Goal: Task Accomplishment & Management: Manage account settings

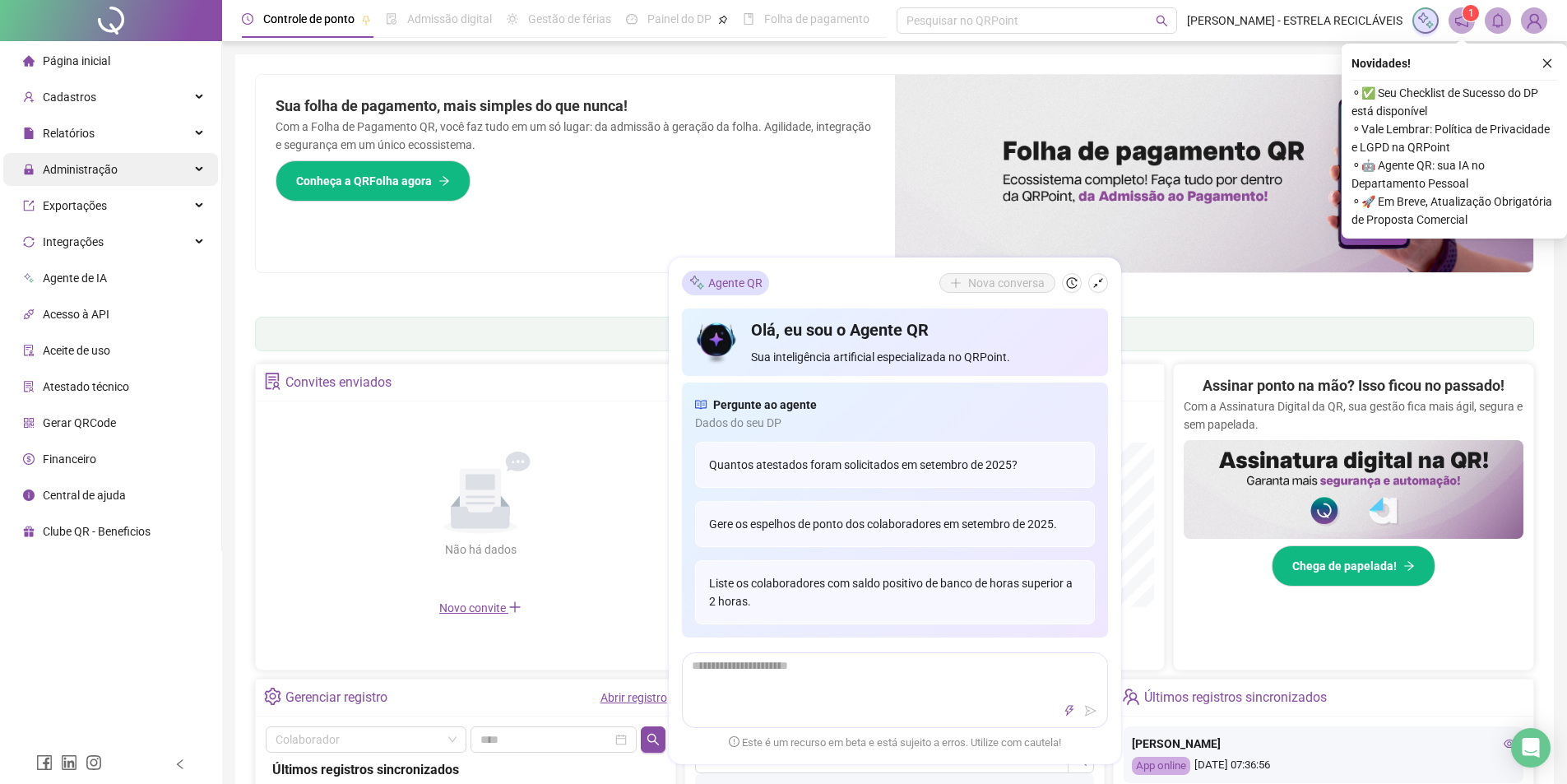
click at [110, 168] on span "Administração" at bounding box center [80, 170] width 75 height 14
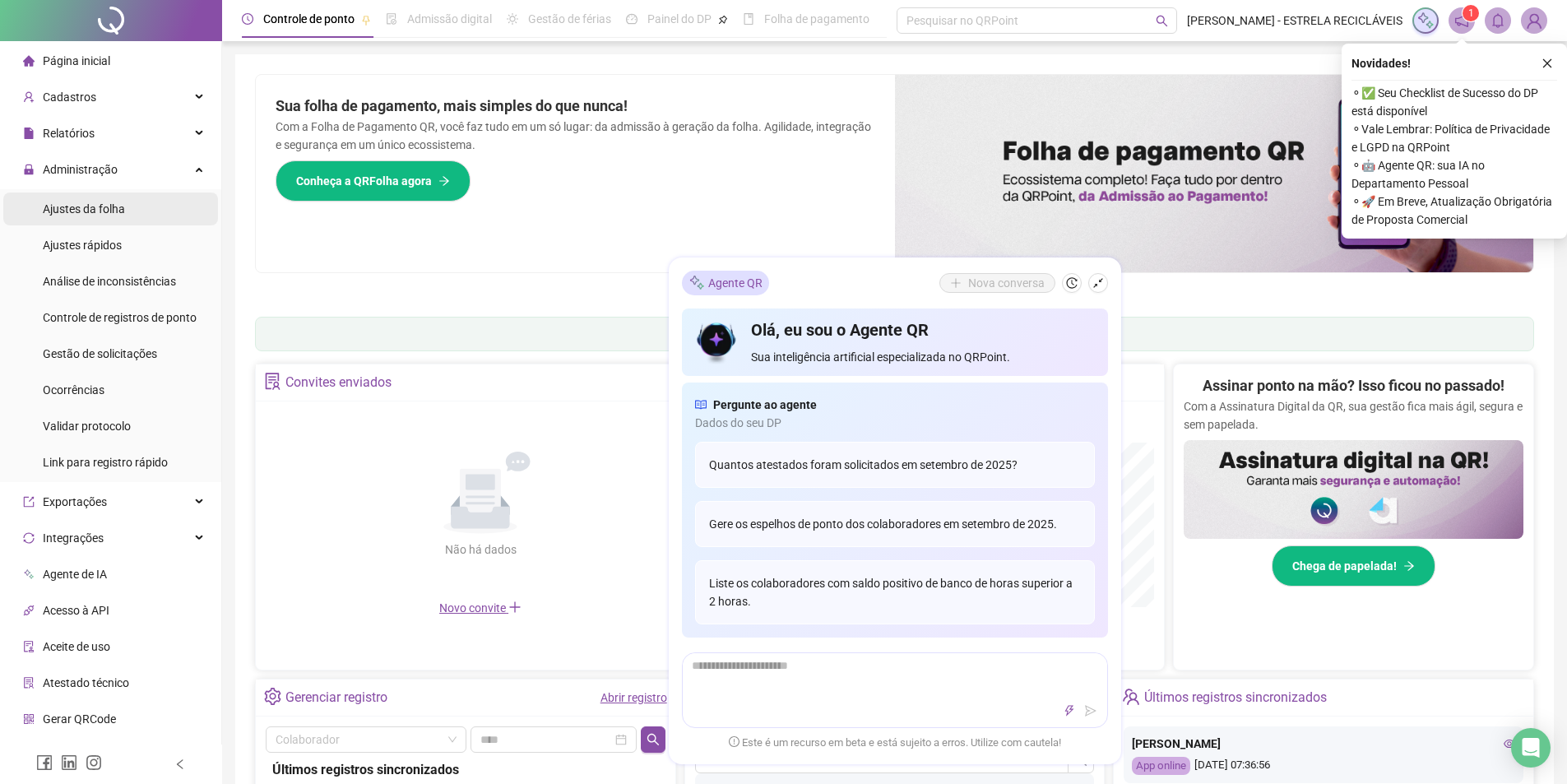
click at [120, 215] on span "Ajustes da folha" at bounding box center [83, 209] width 82 height 14
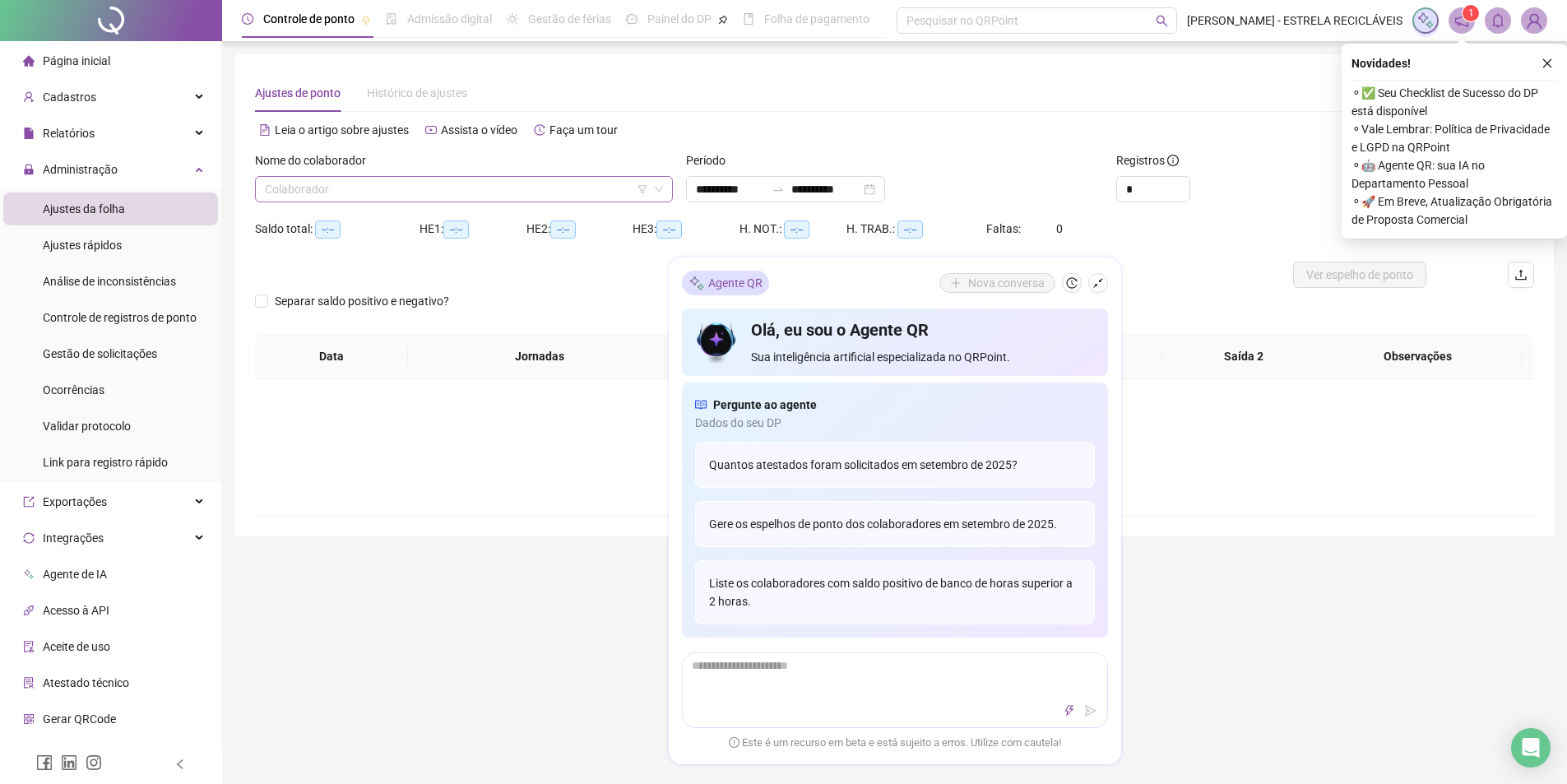
type input "**********"
click at [434, 200] on input "search" at bounding box center [456, 189] width 383 height 25
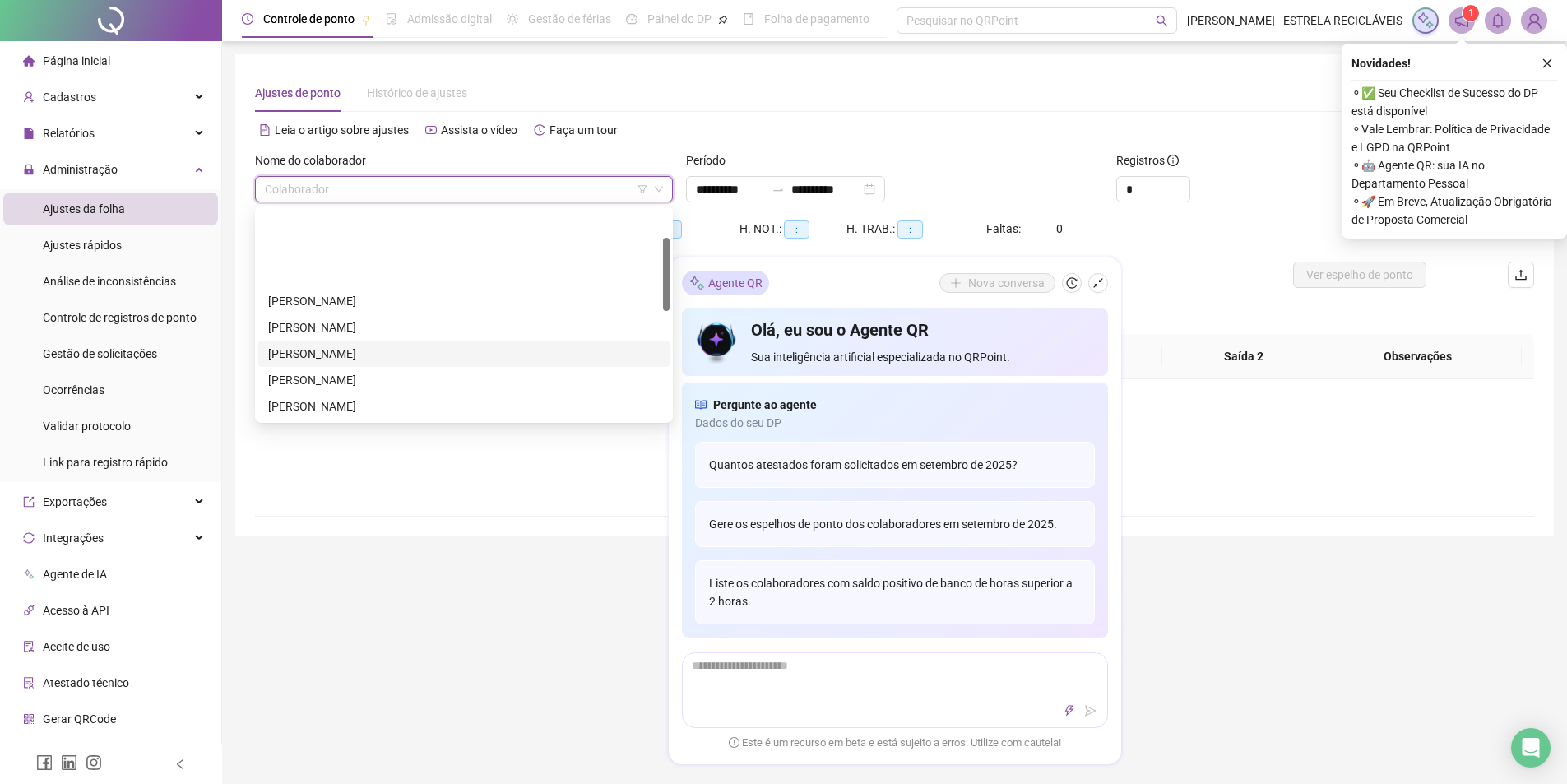
scroll to position [395, 0]
click at [313, 331] on div "[PERSON_NAME]" at bounding box center [464, 326] width 392 height 18
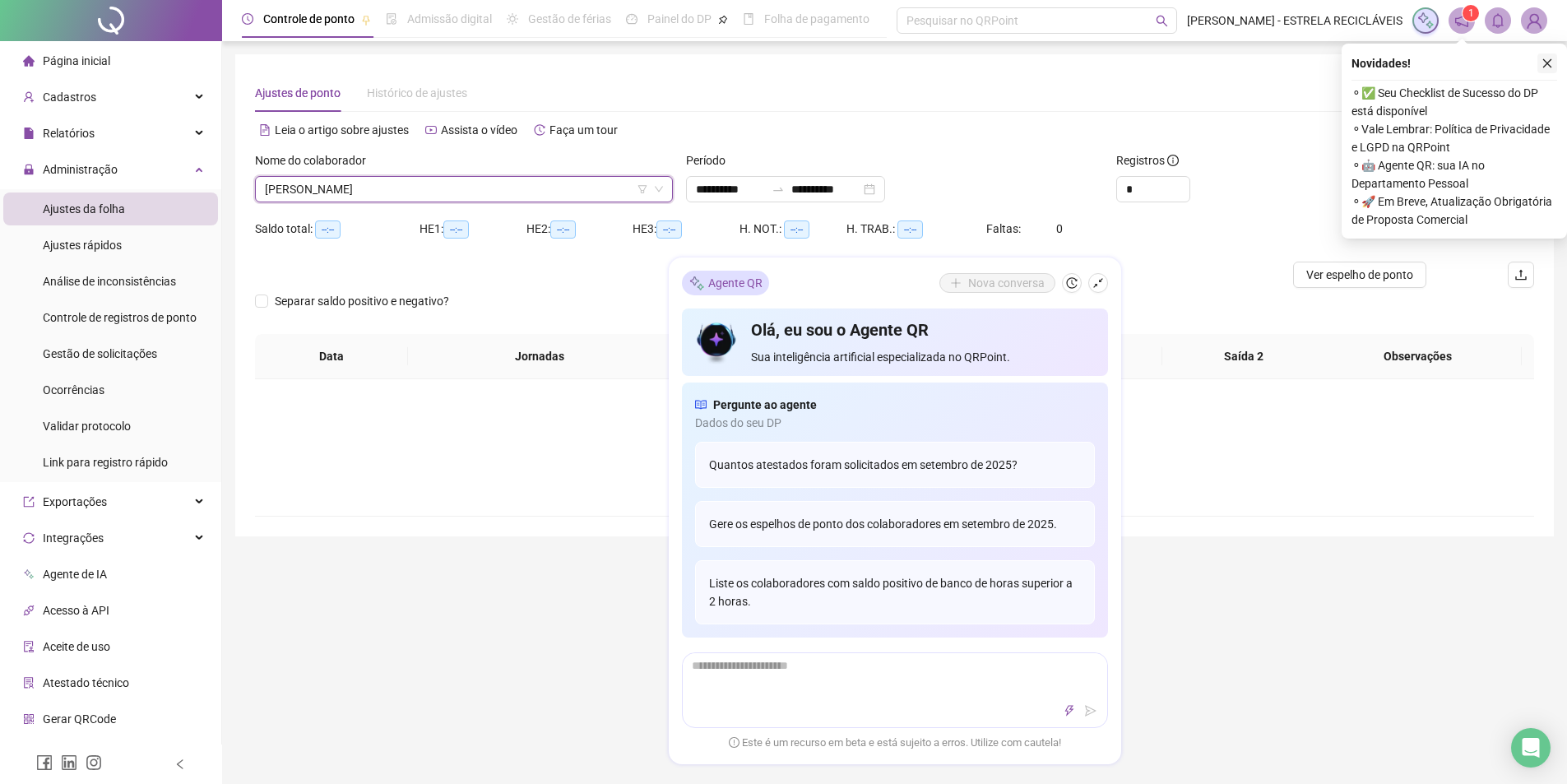
click at [1537, 57] on button "button" at bounding box center [1547, 63] width 20 height 19
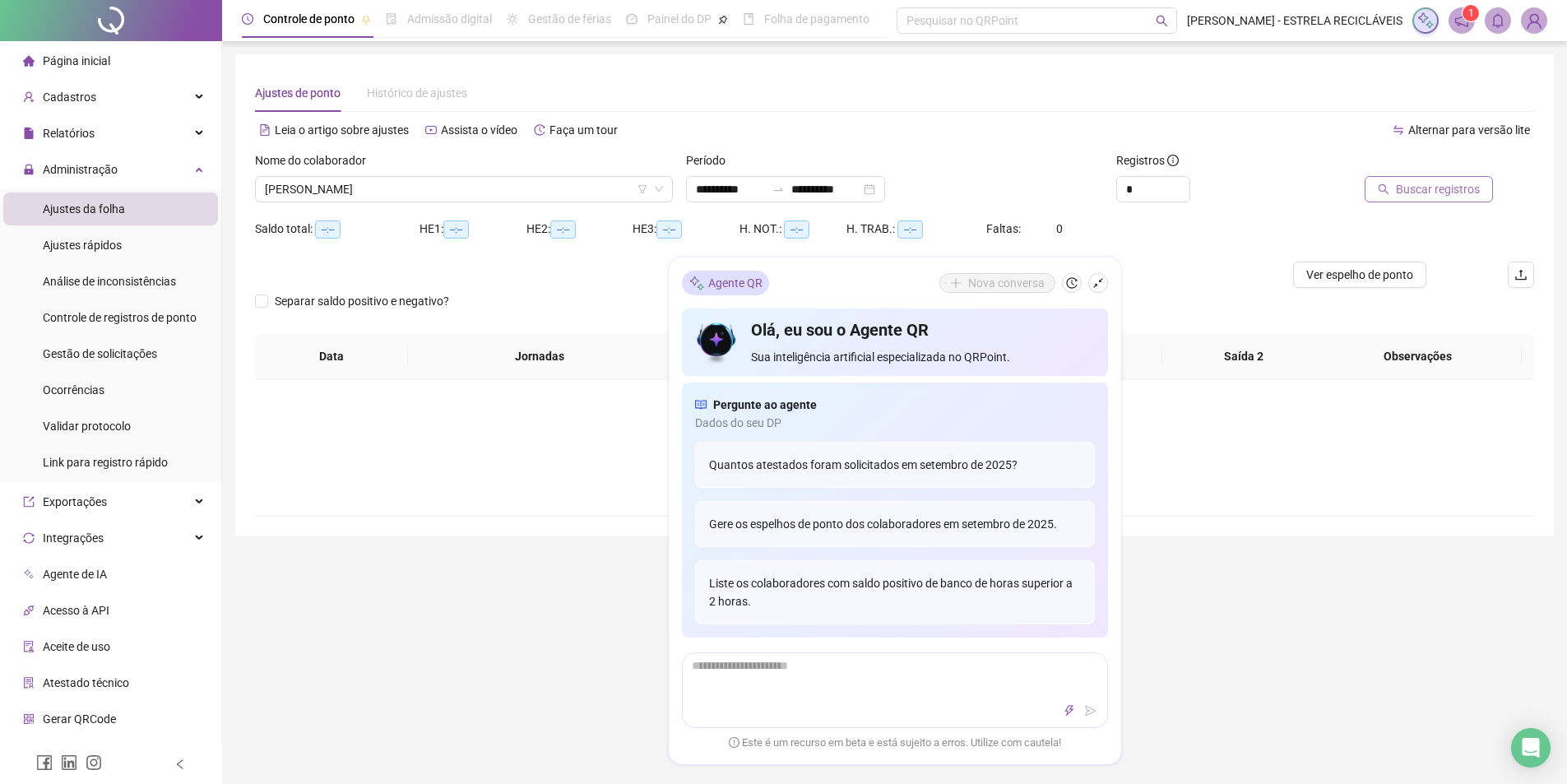
click at [1449, 199] on button "Buscar registros" at bounding box center [1429, 189] width 128 height 26
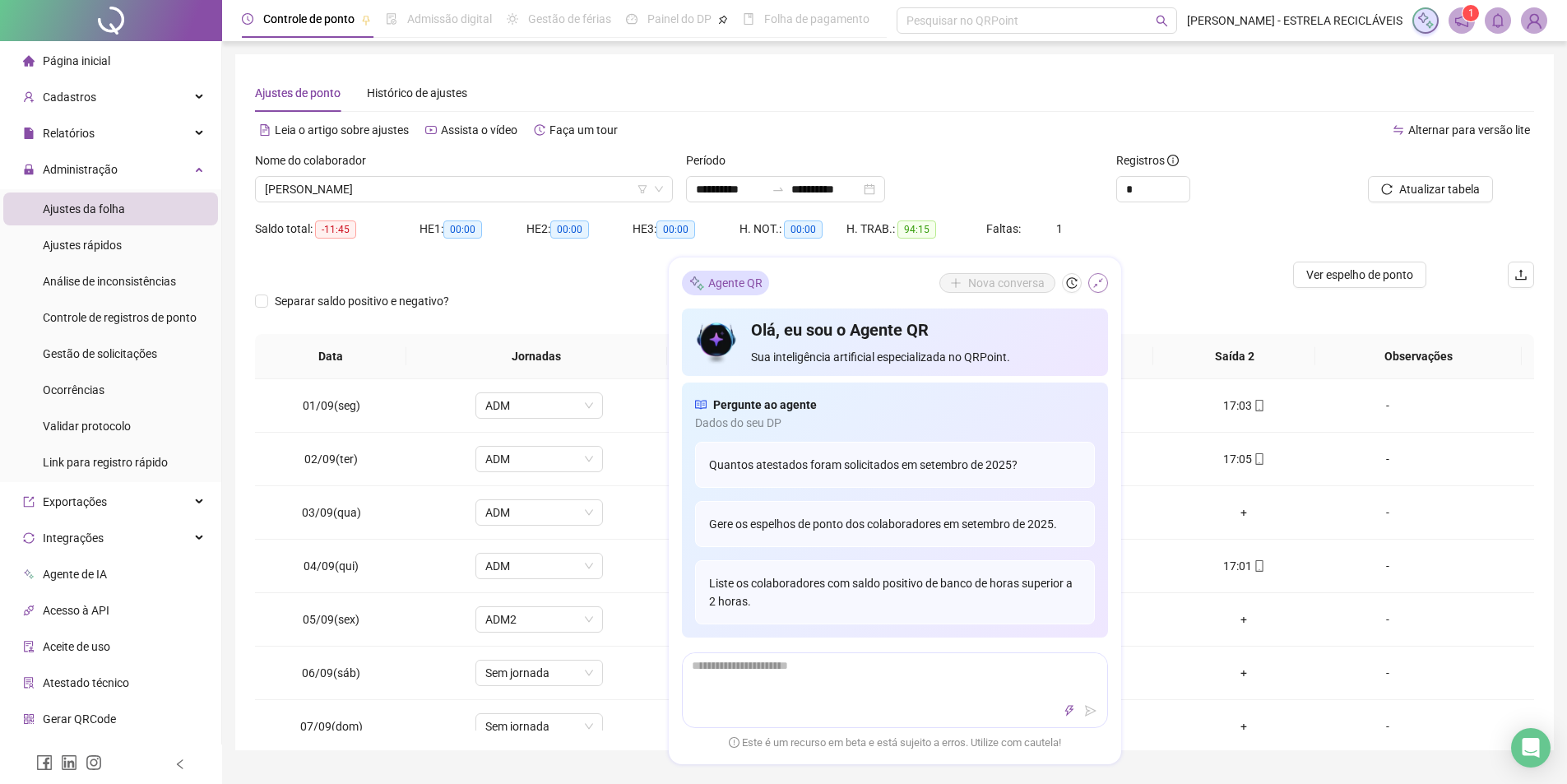
click at [1095, 285] on icon "shrink" at bounding box center [1099, 283] width 12 height 12
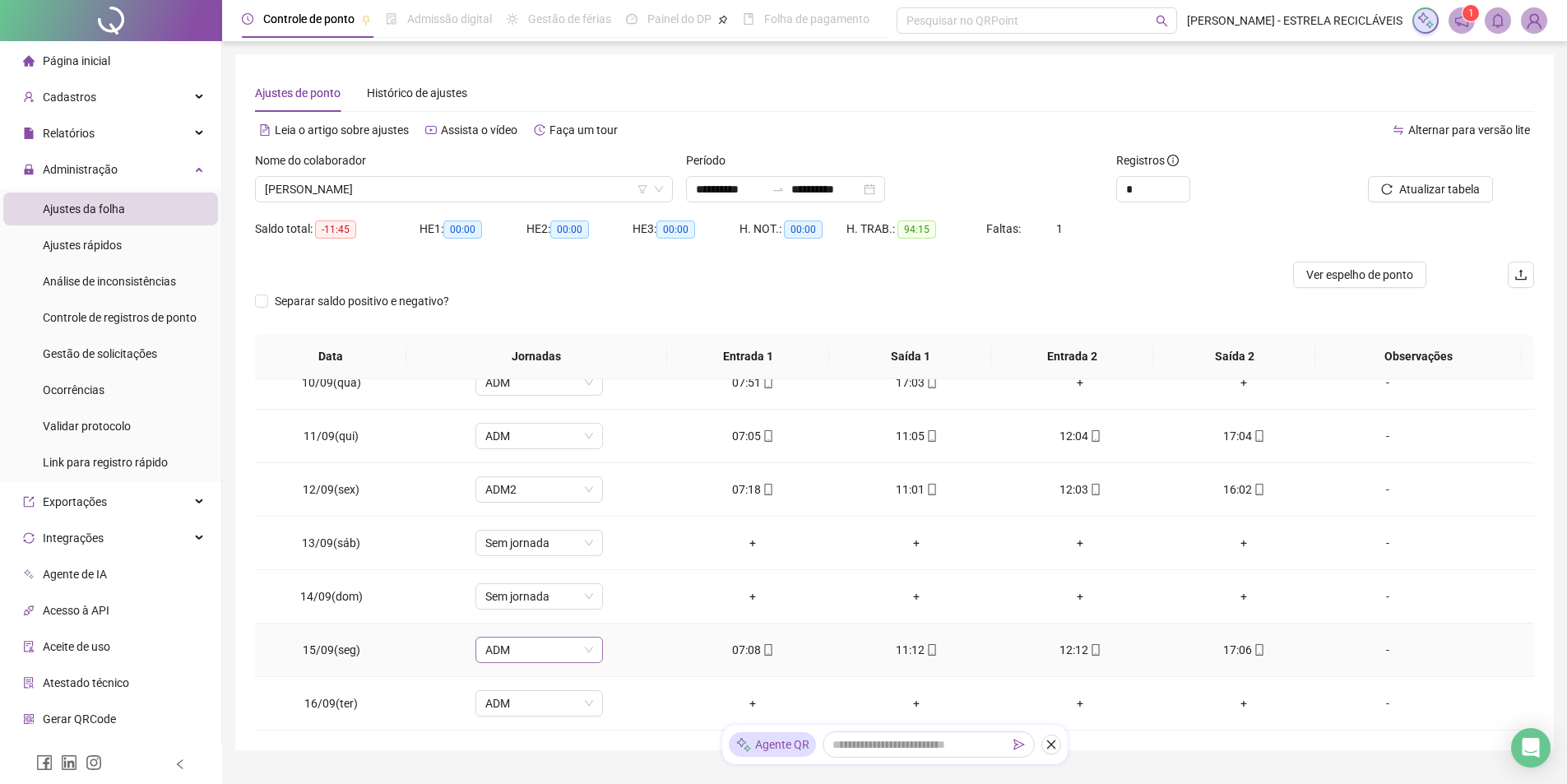
scroll to position [76, 0]
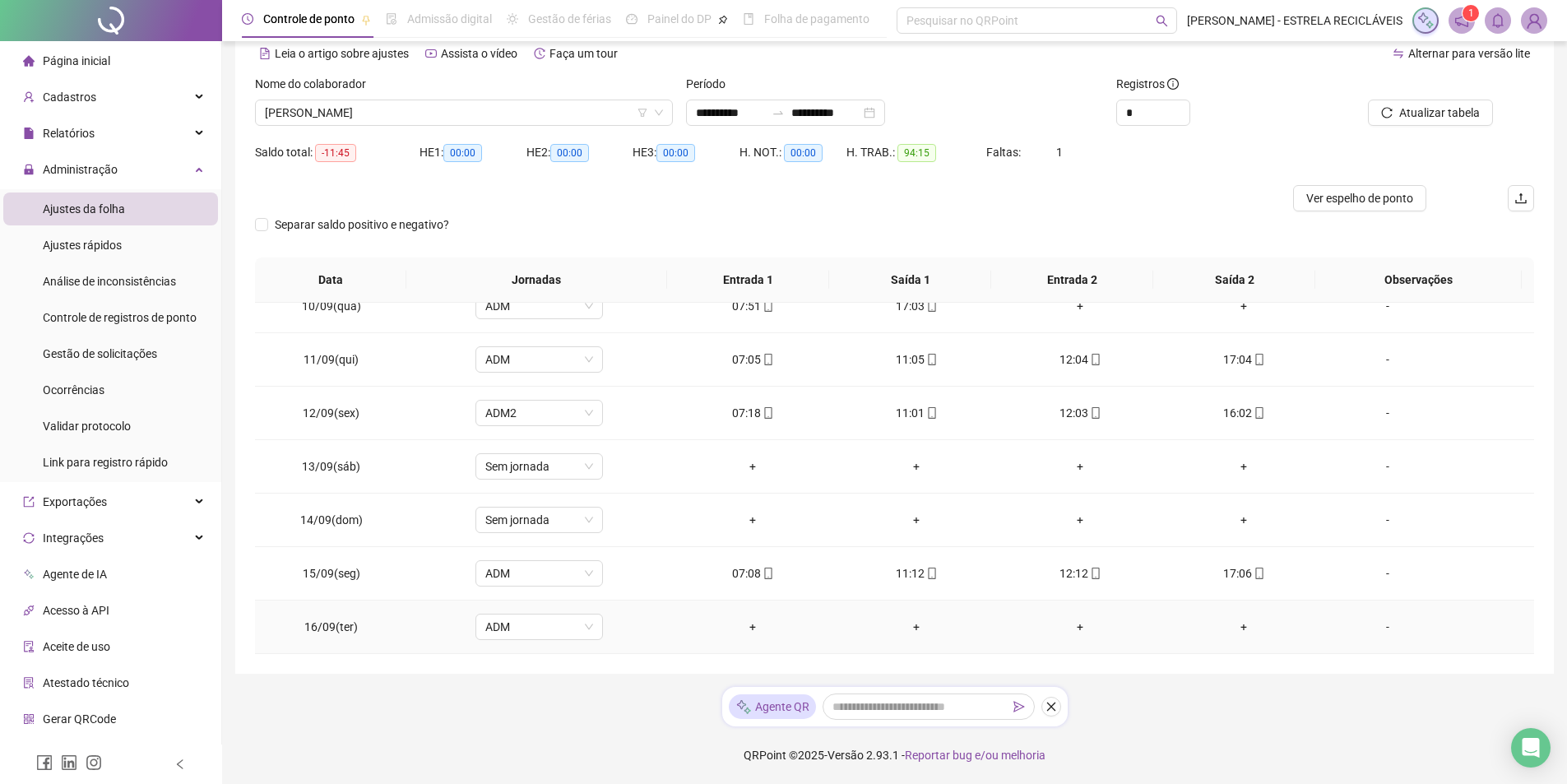
click at [1376, 628] on div "-" at bounding box center [1388, 626] width 97 height 18
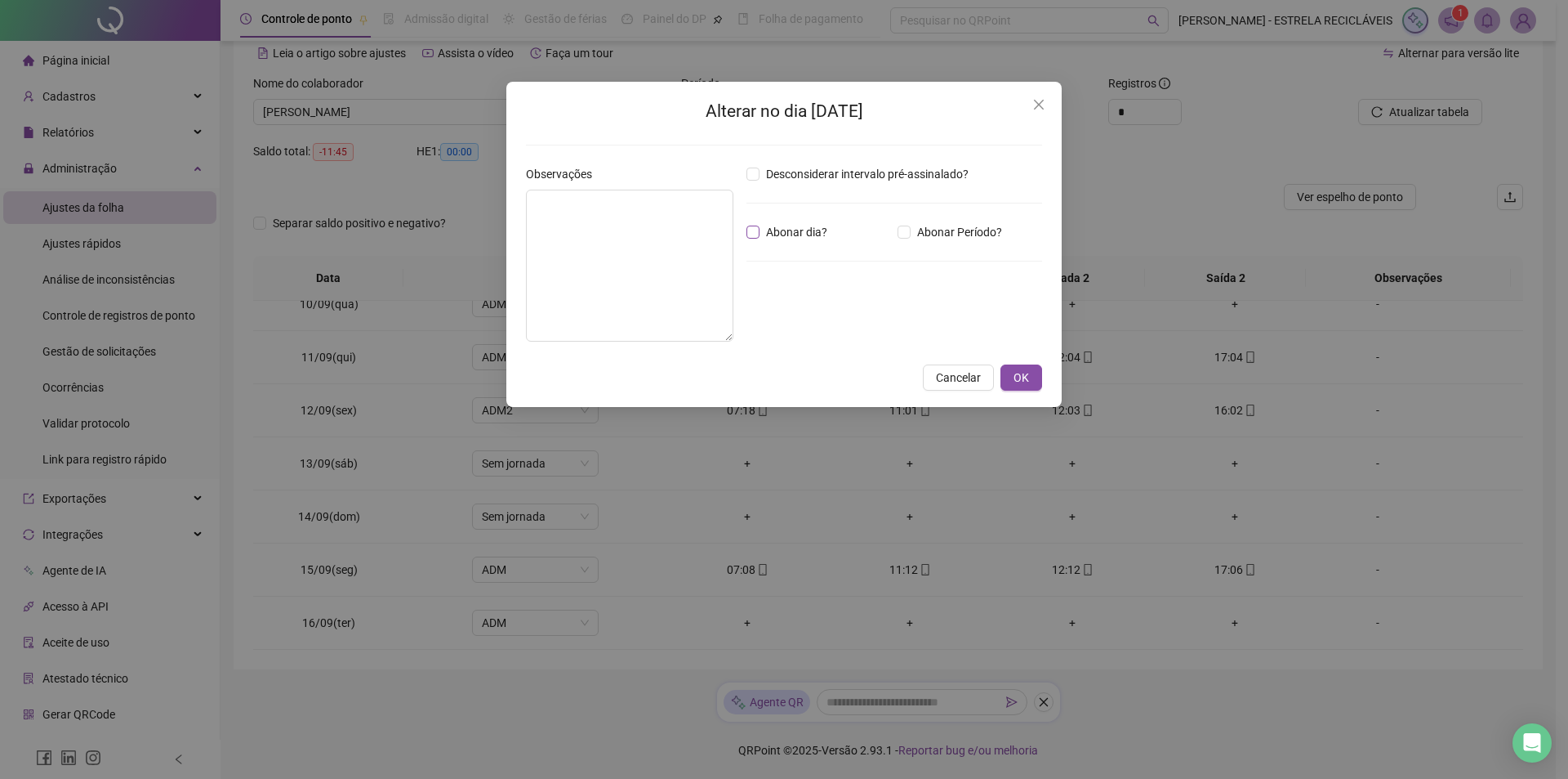
click at [760, 233] on span "Abonar dia?" at bounding box center [796, 232] width 74 height 18
click at [683, 233] on textarea at bounding box center [630, 265] width 207 height 152
type textarea "**********"
click at [1032, 372] on button "OK" at bounding box center [1021, 377] width 41 height 26
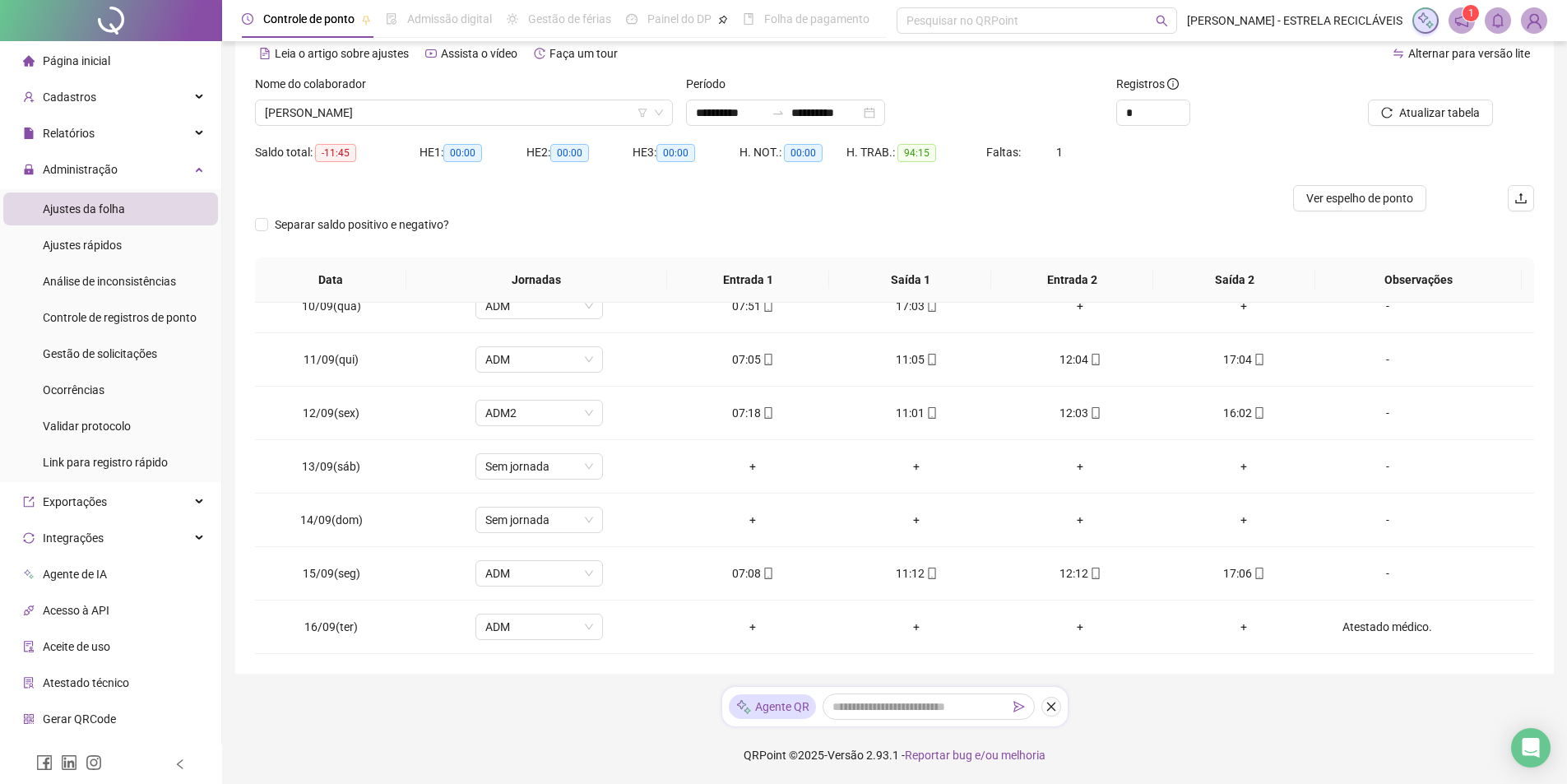
click at [81, 206] on span "Ajustes da folha" at bounding box center [83, 209] width 82 height 14
click at [53, 175] on span "Administração" at bounding box center [80, 170] width 75 height 14
